Goal: Navigation & Orientation: Understand site structure

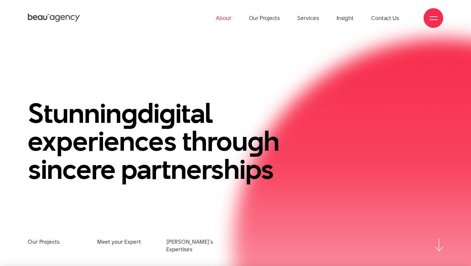
click at [222, 19] on link "About" at bounding box center [224, 18] width 16 height 36
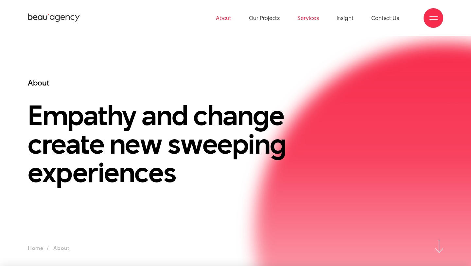
click at [311, 19] on link "Services" at bounding box center [307, 18] width 21 height 36
